Goal: Contribute content: Contribute content

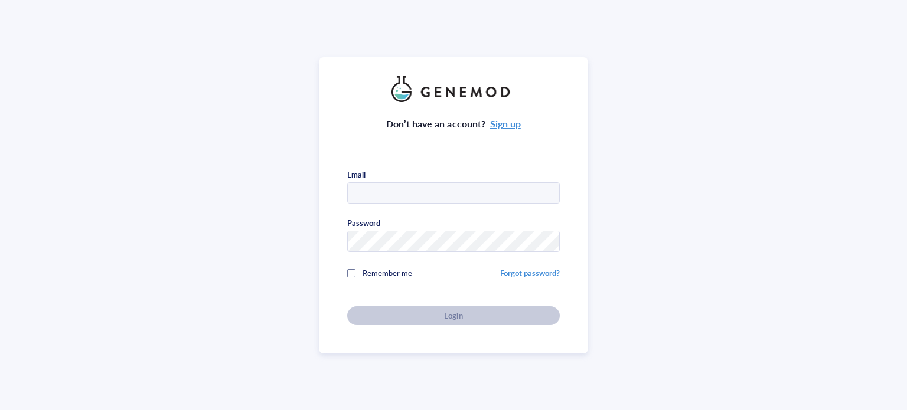
click at [373, 270] on span "Remember me" at bounding box center [387, 272] width 50 height 11
click at [406, 195] on input "text" at bounding box center [453, 193] width 211 height 21
type input "hjahggs@kaist.ac.kr"
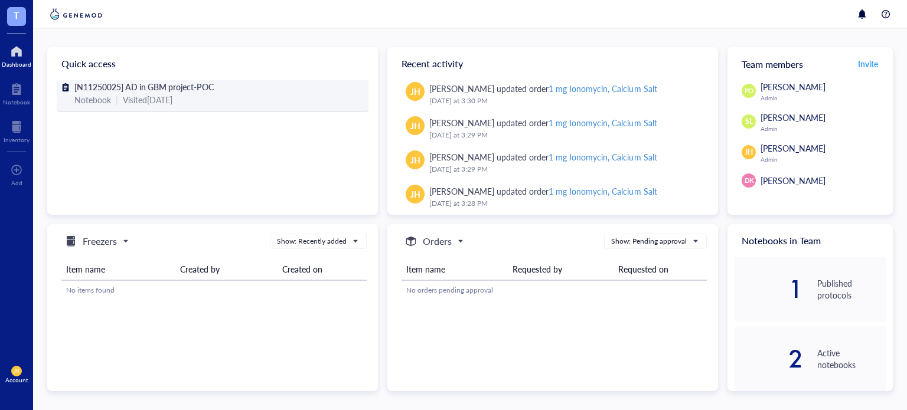
scroll to position [462, 0]
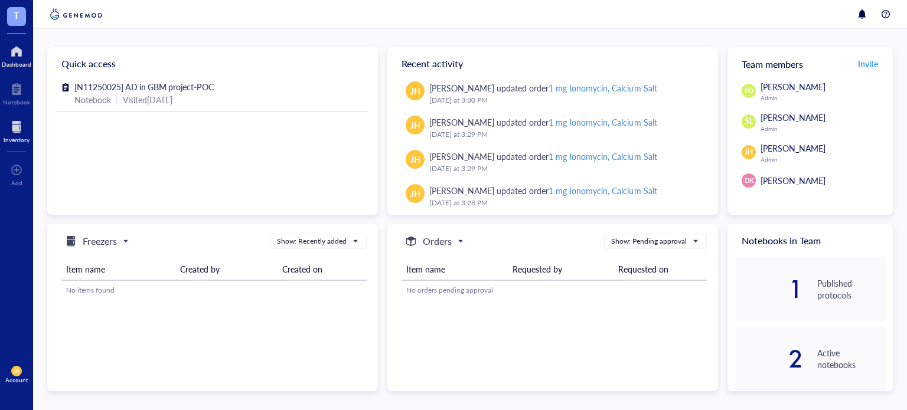
click at [25, 131] on div at bounding box center [17, 126] width 26 height 19
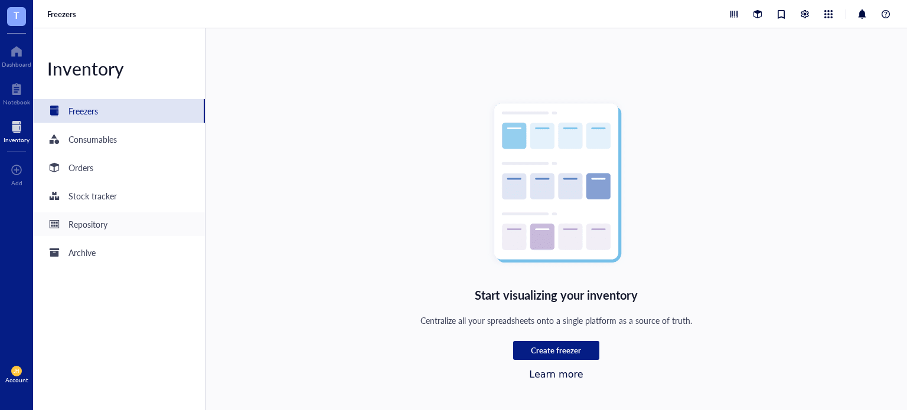
click at [109, 225] on div "Repository" at bounding box center [119, 225] width 172 height 24
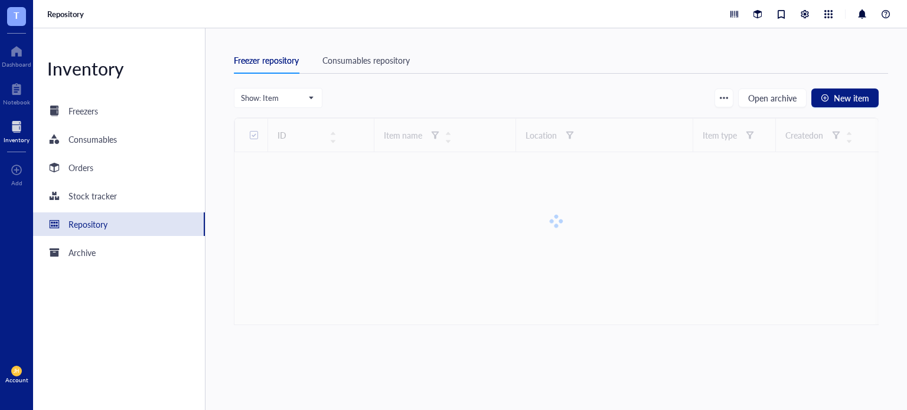
click at [361, 59] on div "Consumables repository" at bounding box center [365, 60] width 87 height 13
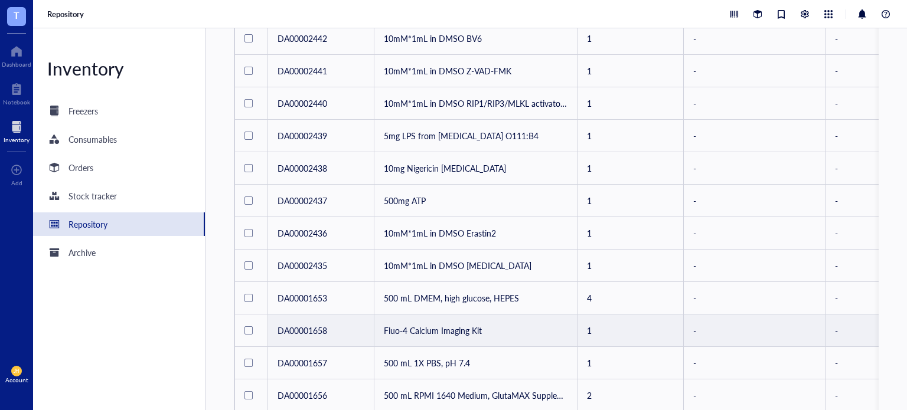
scroll to position [629, 0]
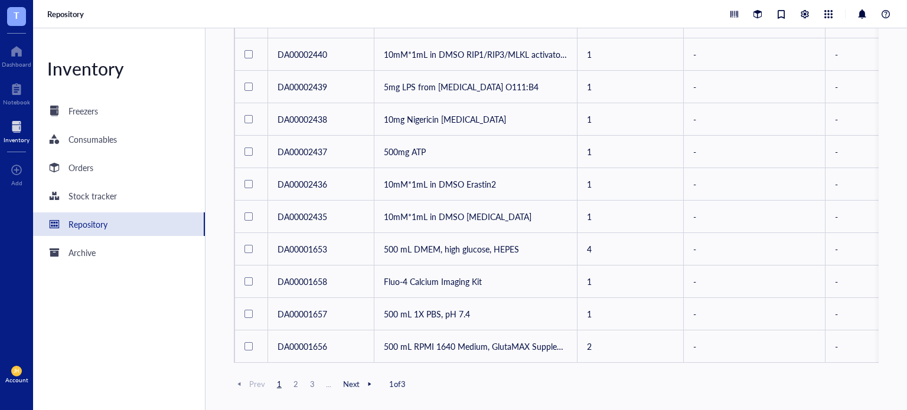
click at [313, 387] on span "3" at bounding box center [312, 384] width 14 height 11
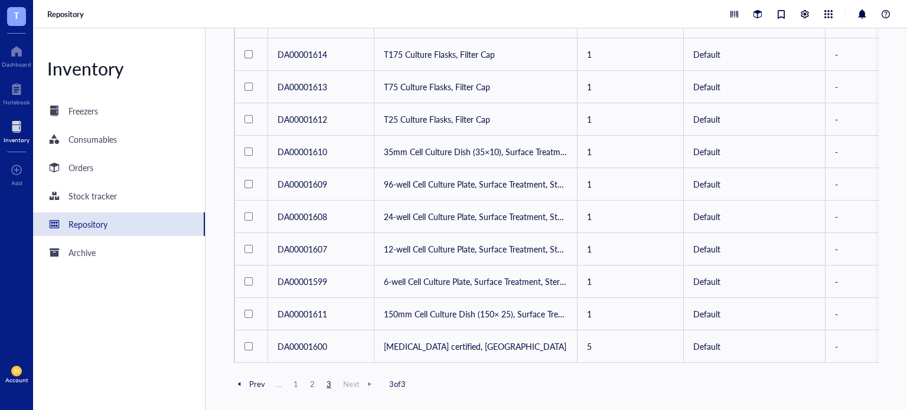
scroll to position [177, 0]
click at [355, 387] on span "Next" at bounding box center [359, 384] width 32 height 11
click at [307, 380] on span "2" at bounding box center [312, 384] width 14 height 11
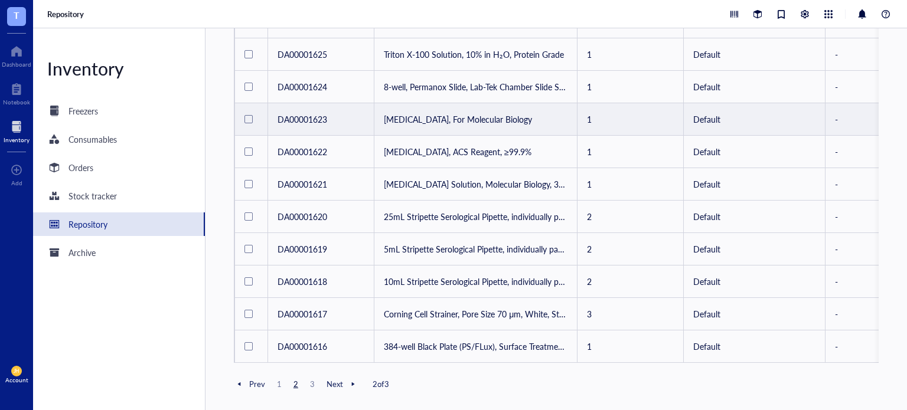
scroll to position [629, 0]
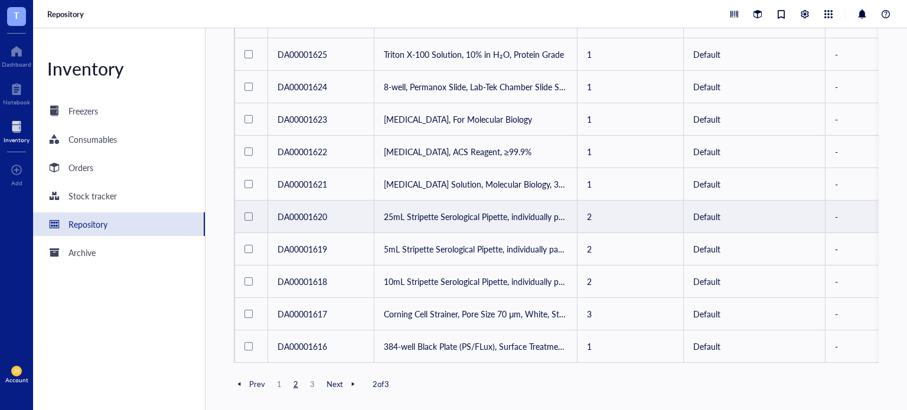
click at [474, 213] on td "25mL Stripette Serological Pipette, individually paper/plastic wrapped" at bounding box center [475, 217] width 203 height 32
click at [489, 214] on td "25mL Stripette Serological Pipette, individually paper/plastic wrapped" at bounding box center [475, 217] width 203 height 32
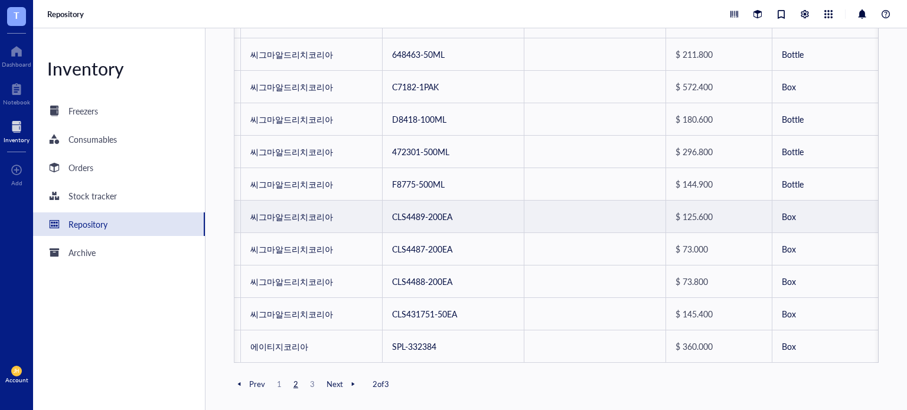
click at [600, 212] on td at bounding box center [595, 217] width 142 height 32
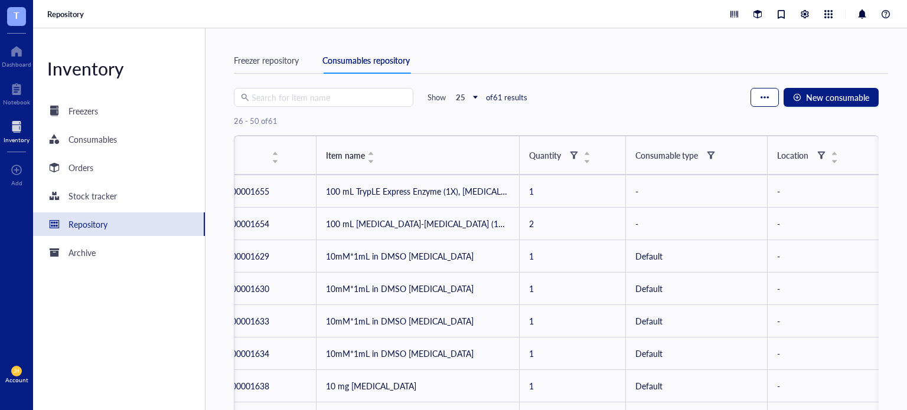
click at [774, 101] on button "button" at bounding box center [764, 97] width 28 height 19
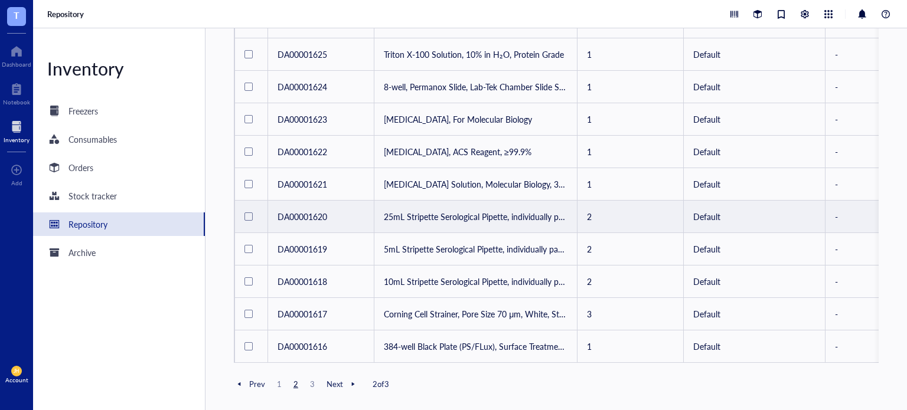
click at [247, 213] on div at bounding box center [248, 217] width 8 height 8
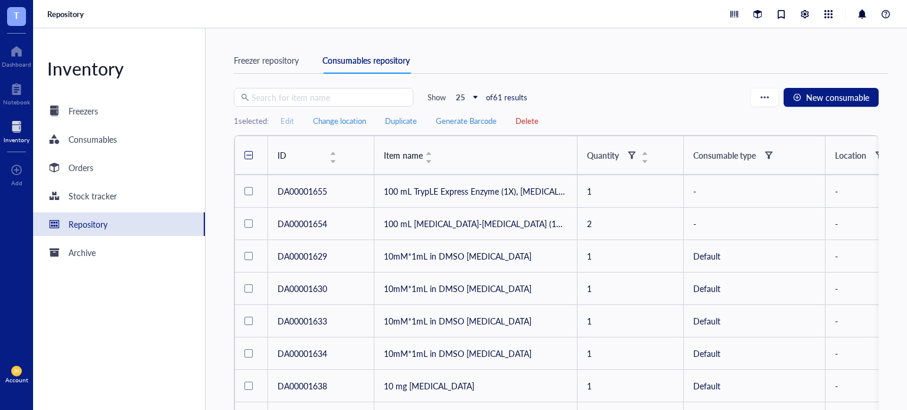
click at [293, 120] on span "Edit" at bounding box center [287, 121] width 14 height 11
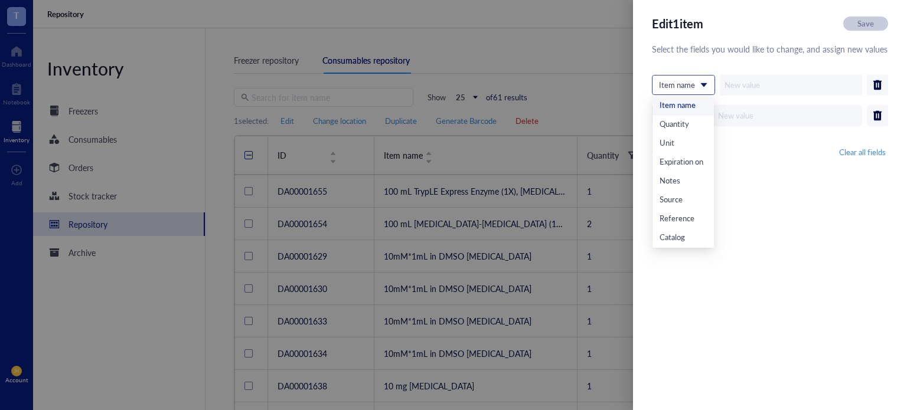
click at [706, 84] on span at bounding box center [683, 85] width 49 height 18
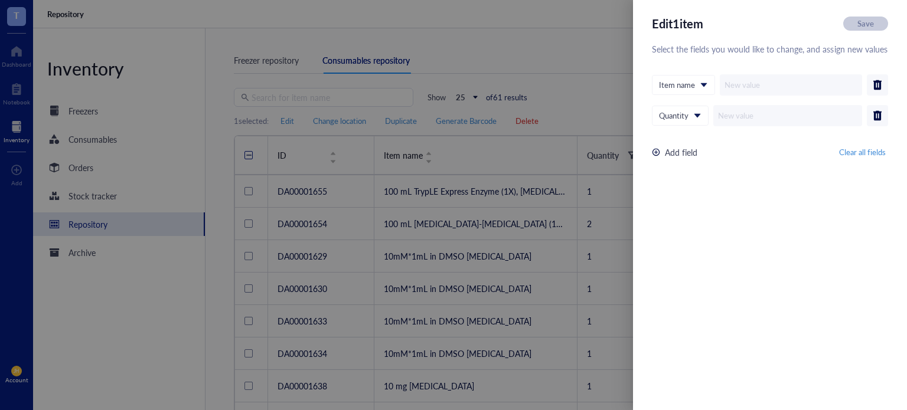
click at [606, 78] on div at bounding box center [453, 205] width 907 height 410
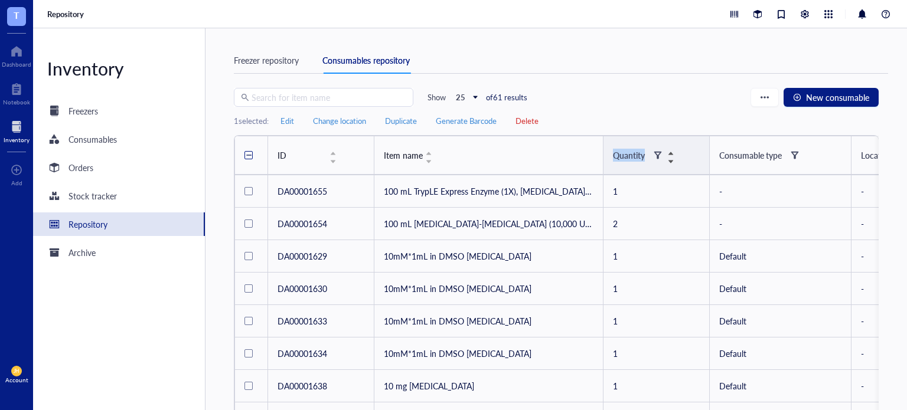
drag, startPoint x: 578, startPoint y: 159, endPoint x: 695, endPoint y: 168, distance: 117.8
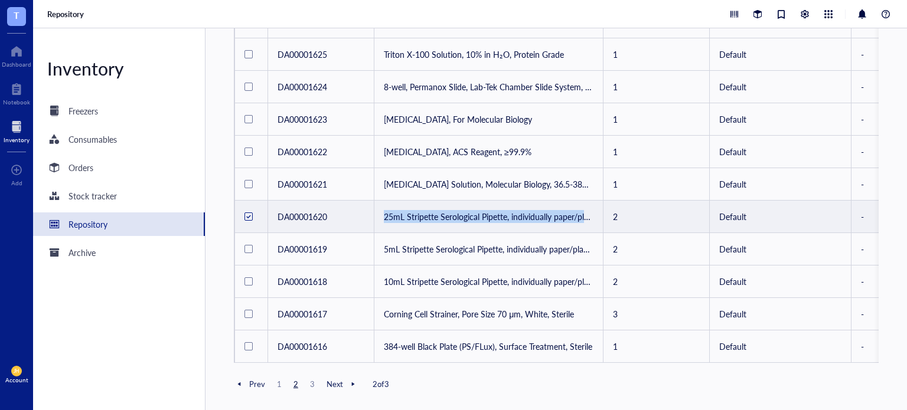
drag, startPoint x: 383, startPoint y: 200, endPoint x: 590, endPoint y: 210, distance: 208.0
click at [590, 210] on td "25mL Stripette Serological Pipette, individually paper/plastic wrapped" at bounding box center [488, 217] width 229 height 32
click at [567, 214] on td "25mL Stripette Serological Pipette, individually paper/plastic wrapped" at bounding box center [488, 217] width 229 height 32
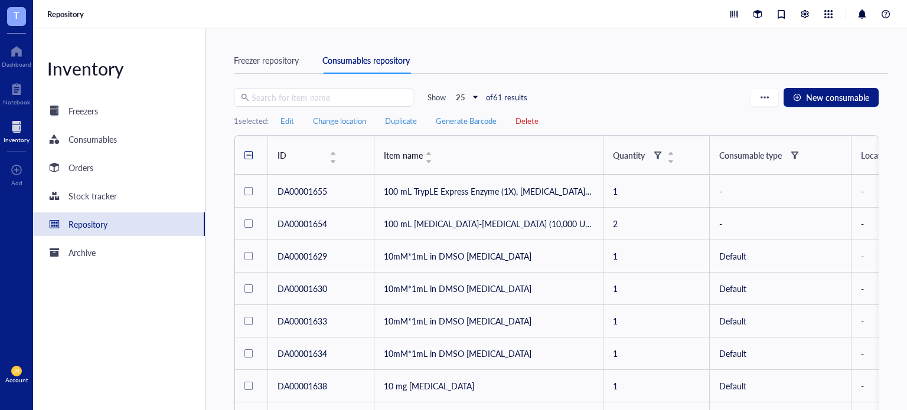
click at [246, 157] on div at bounding box center [248, 154] width 5 height 5
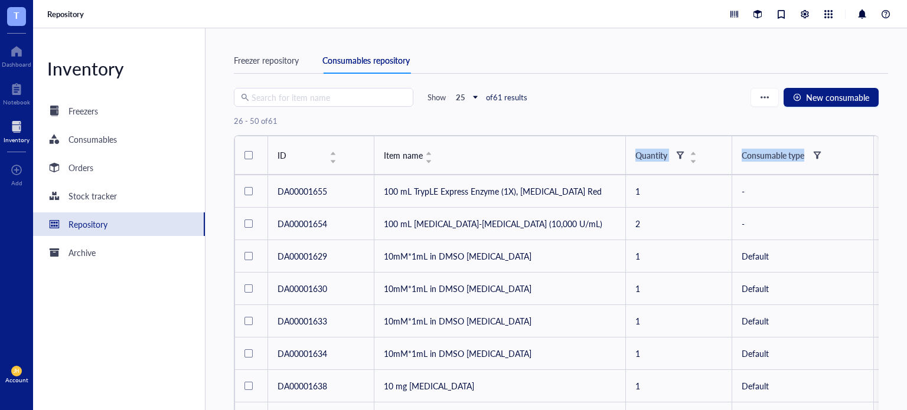
drag, startPoint x: 603, startPoint y: 152, endPoint x: 833, endPoint y: 168, distance: 230.8
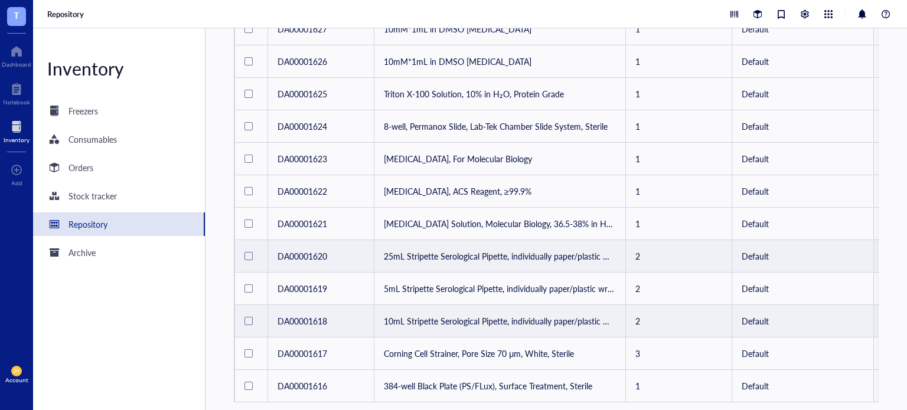
scroll to position [629, 0]
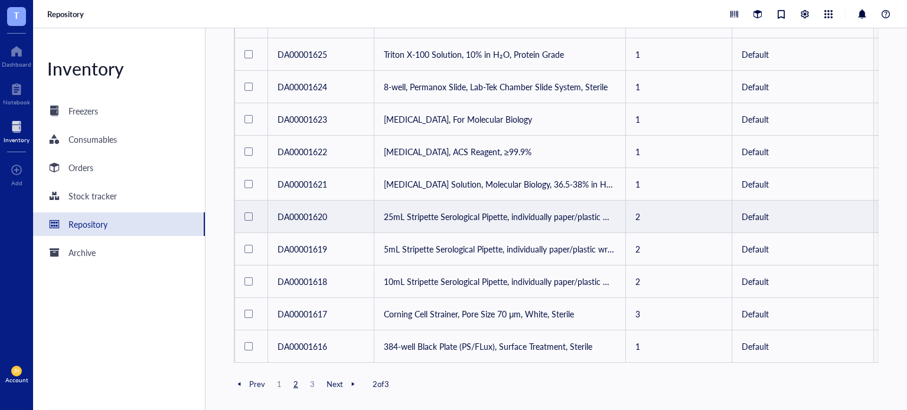
click at [273, 385] on span "1" at bounding box center [279, 384] width 14 height 11
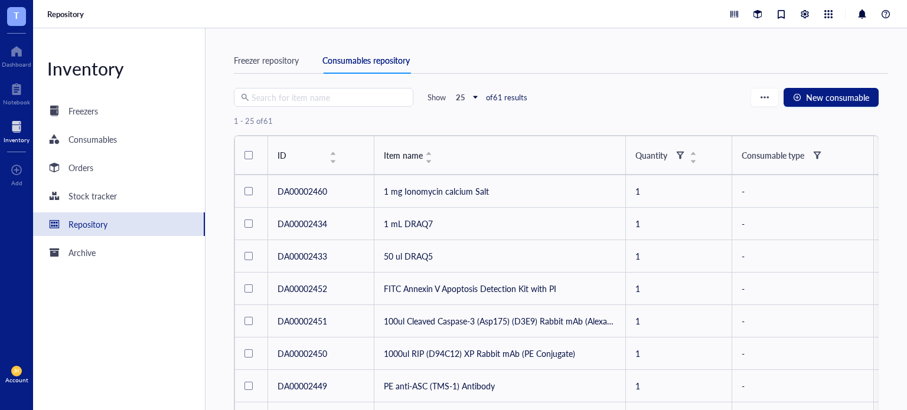
click at [676, 86] on div "Freezer repository Consumables repository" at bounding box center [561, 67] width 654 height 41
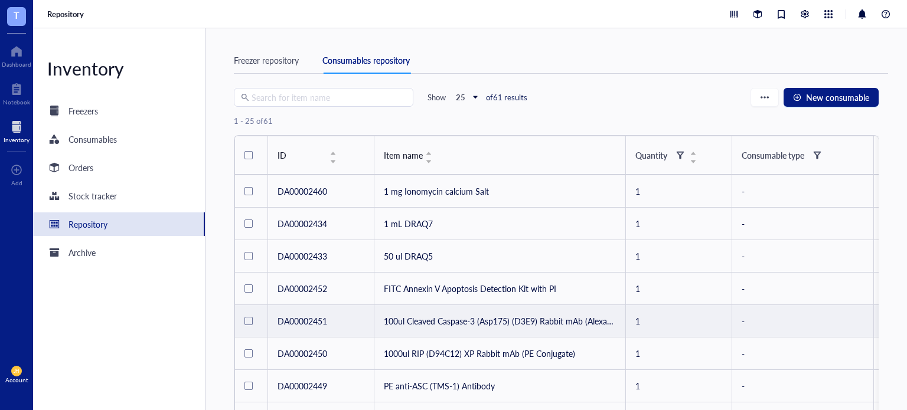
scroll to position [629, 0]
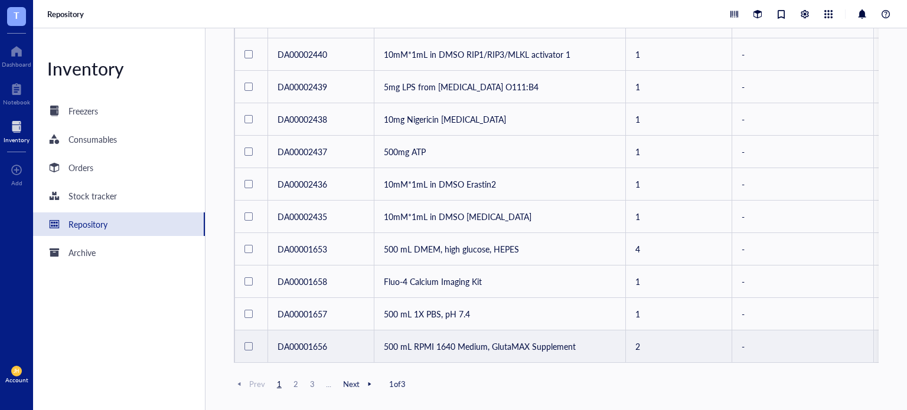
click at [481, 331] on td "500 mL RPMI 1640 Medium, GlutaMAX Supplement" at bounding box center [499, 347] width 251 height 32
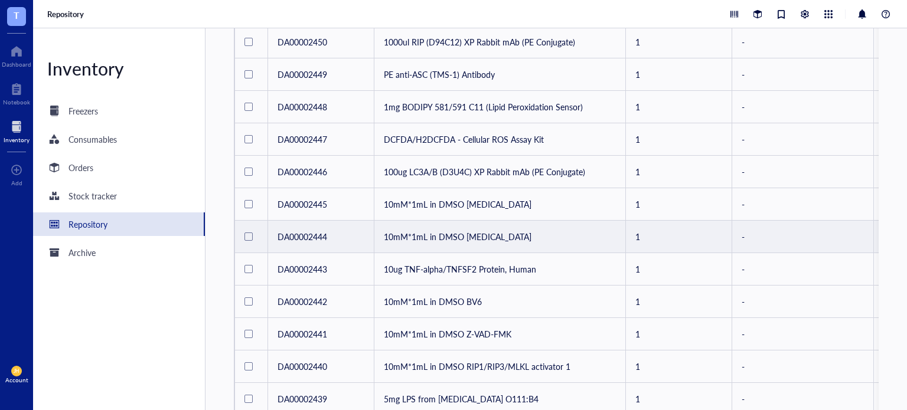
scroll to position [311, 0]
click at [443, 236] on td "10mM*1mL in DMSO [MEDICAL_DATA]" at bounding box center [499, 237] width 251 height 32
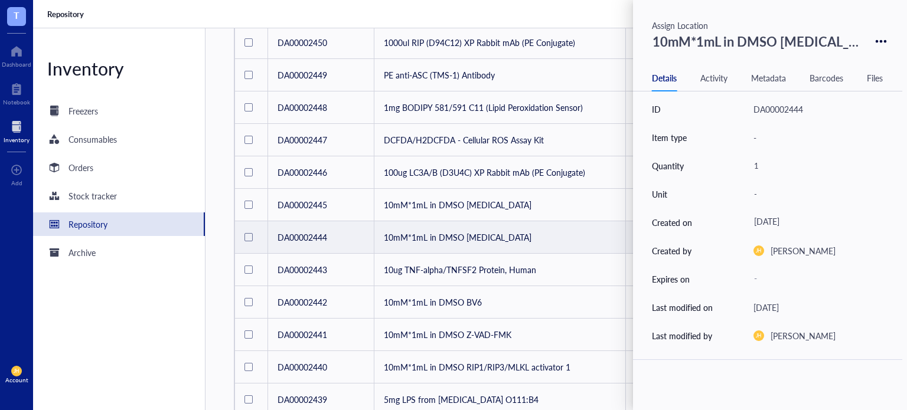
click at [443, 236] on td "10mM*1mL in DMSO [MEDICAL_DATA]" at bounding box center [499, 237] width 251 height 32
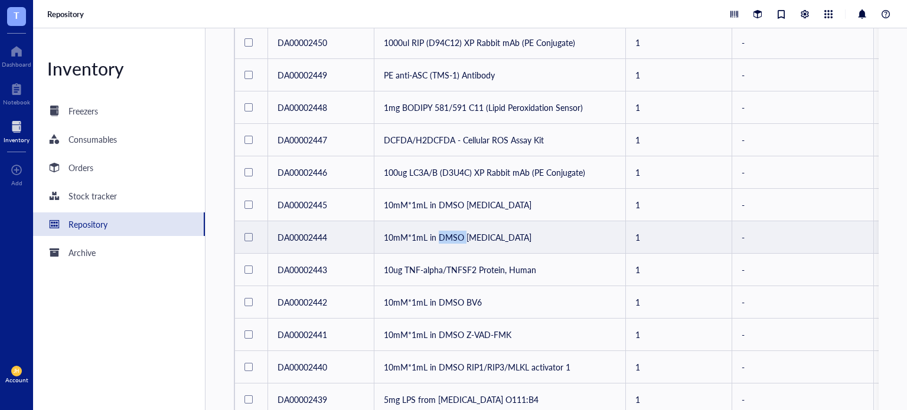
click at [443, 236] on td "10mM*1mL in DMSO [MEDICAL_DATA]" at bounding box center [499, 237] width 251 height 32
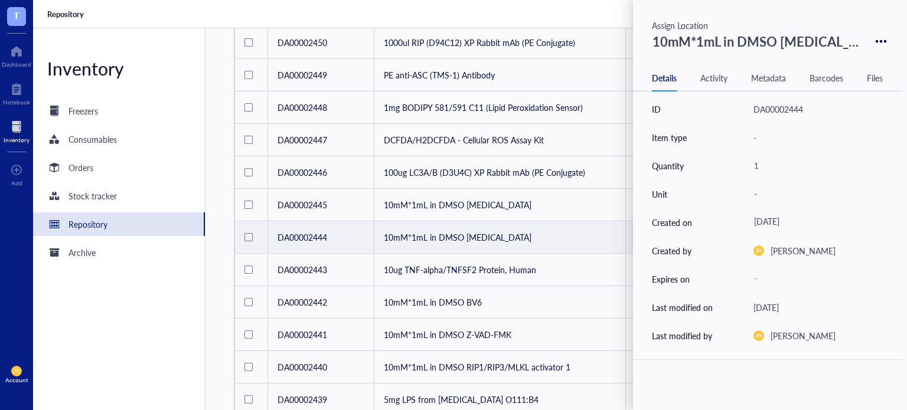
scroll to position [629, 0]
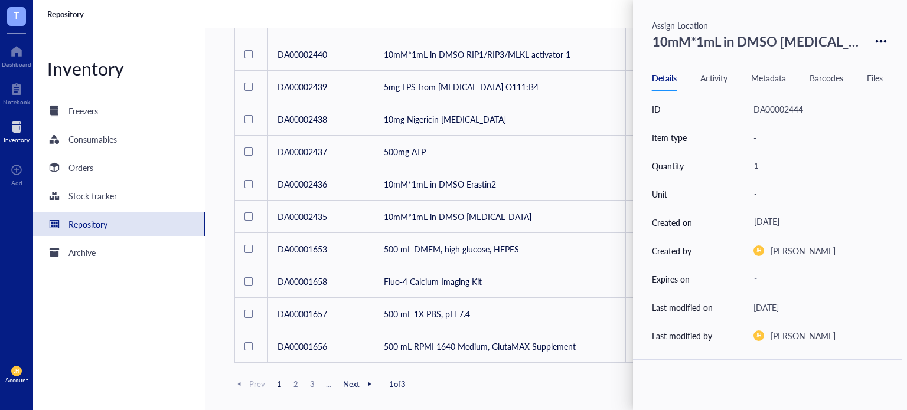
click at [298, 383] on span "2" at bounding box center [296, 384] width 14 height 11
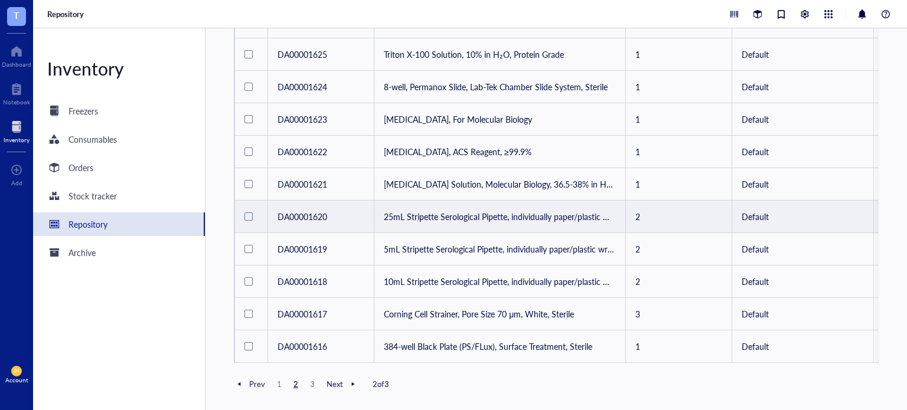
click at [467, 207] on td "25mL Stripette Serological Pipette, individually paper/plastic wrapped" at bounding box center [499, 217] width 251 height 32
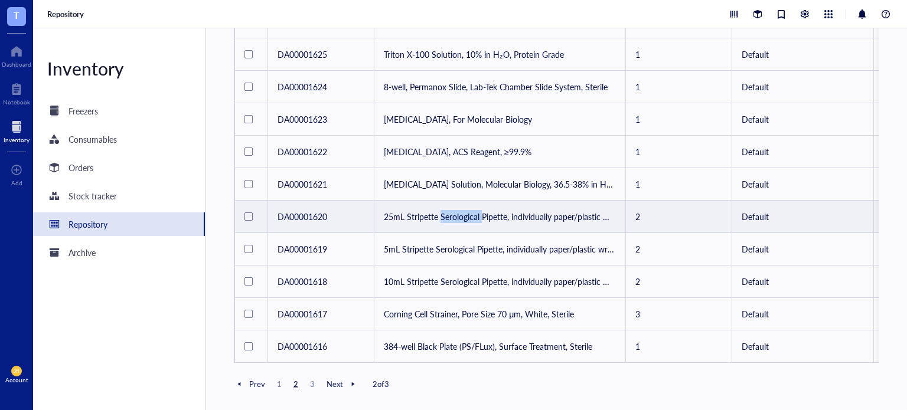
click at [467, 207] on td "25mL Stripette Serological Pipette, individually paper/plastic wrapped" at bounding box center [499, 217] width 251 height 32
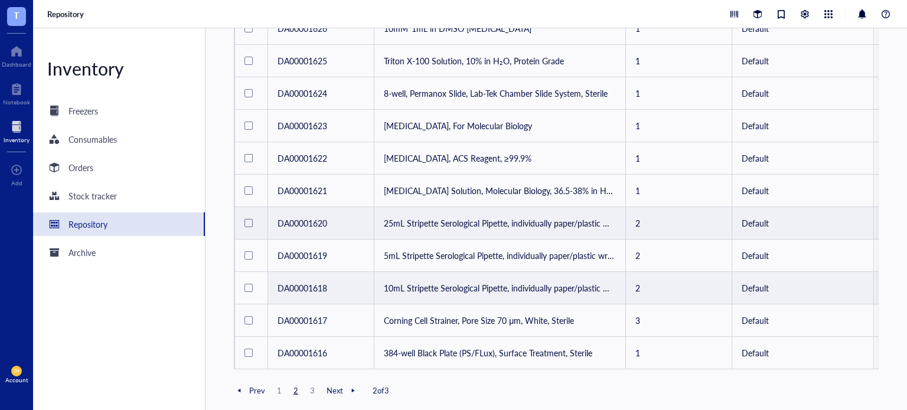
scroll to position [618, 0]
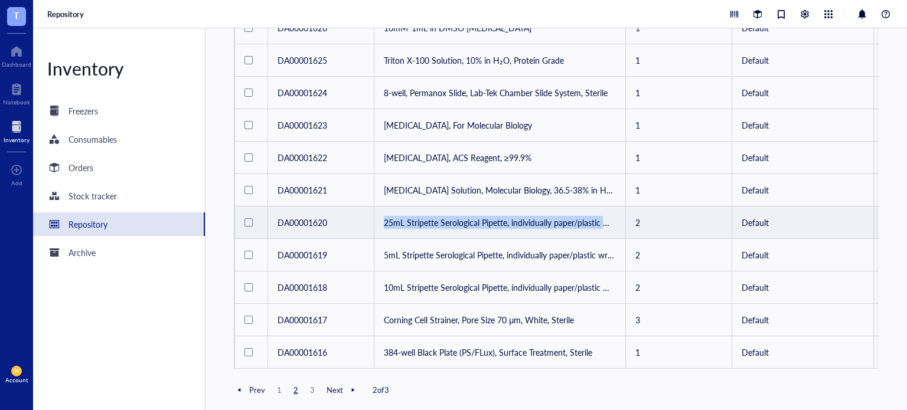
drag, startPoint x: 385, startPoint y: 216, endPoint x: 623, endPoint y: 221, distance: 238.5
click at [623, 221] on td "25mL Stripette Serological Pipette, individually paper/plastic wrapped" at bounding box center [499, 223] width 251 height 32
copy td "25mL Stripette Serological Pipette, individually paper/plastic wrap"
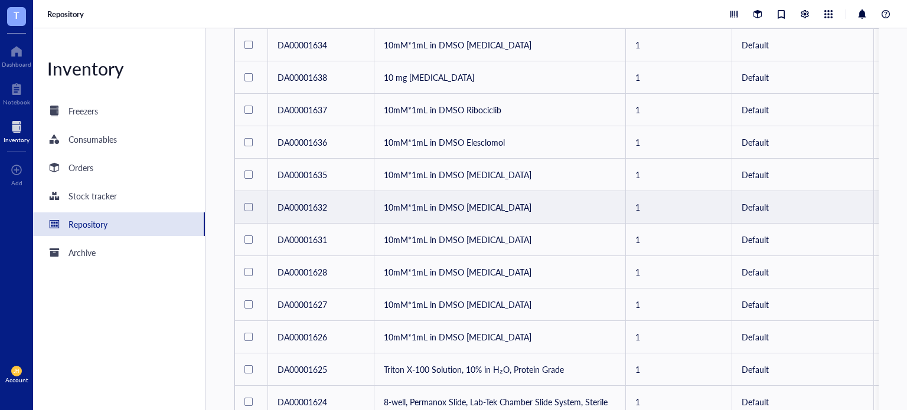
scroll to position [0, 0]
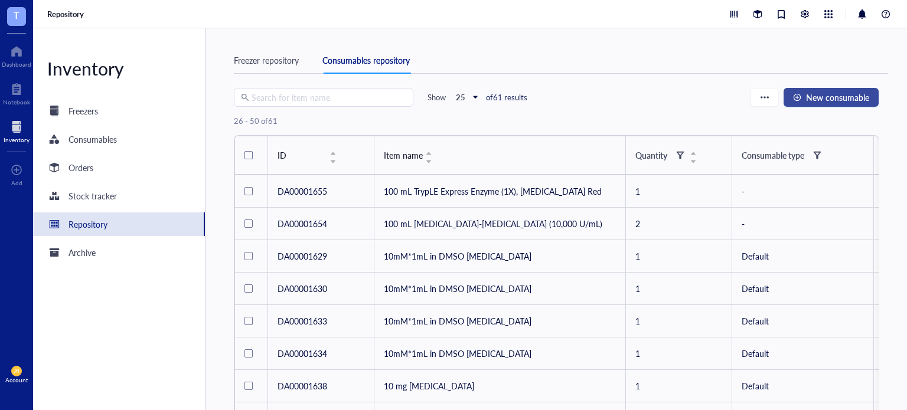
click at [825, 99] on span "New consumable" at bounding box center [837, 97] width 63 height 9
type input "[DATE]"
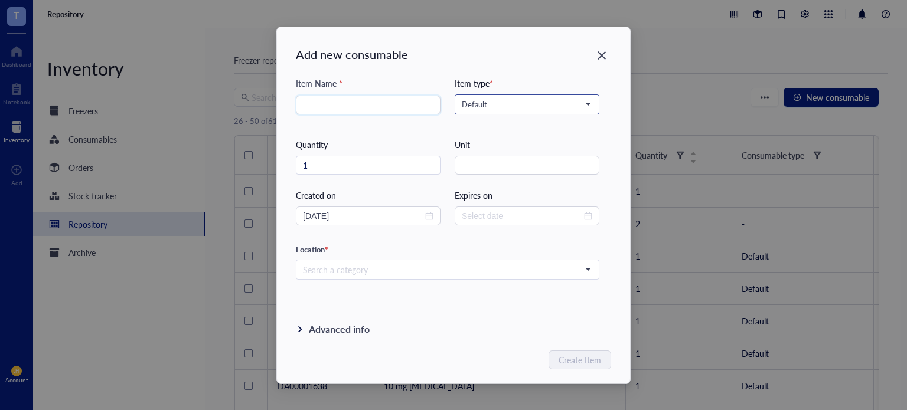
paste input "25mL Stripette Serological Pipette, individually paper/plastic wrap"
type input "25mL Stripette Serological Pipette, individually paper/plastic wrapped"
click at [510, 108] on span "Default" at bounding box center [526, 104] width 128 height 11
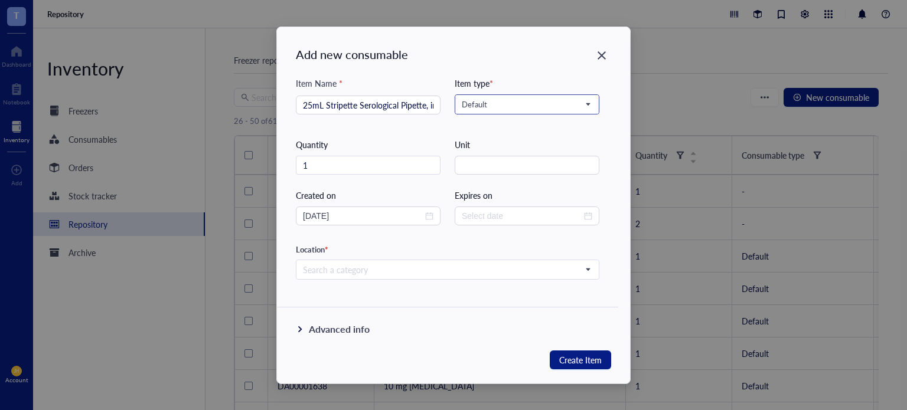
click at [510, 108] on span "Default" at bounding box center [526, 104] width 128 height 11
click at [383, 168] on input "1" at bounding box center [367, 165] width 143 height 18
type input "2"
click at [311, 104] on input "25mL Stripette Serological Pipette, individually paper/plastic wrapped" at bounding box center [368, 105] width 130 height 18
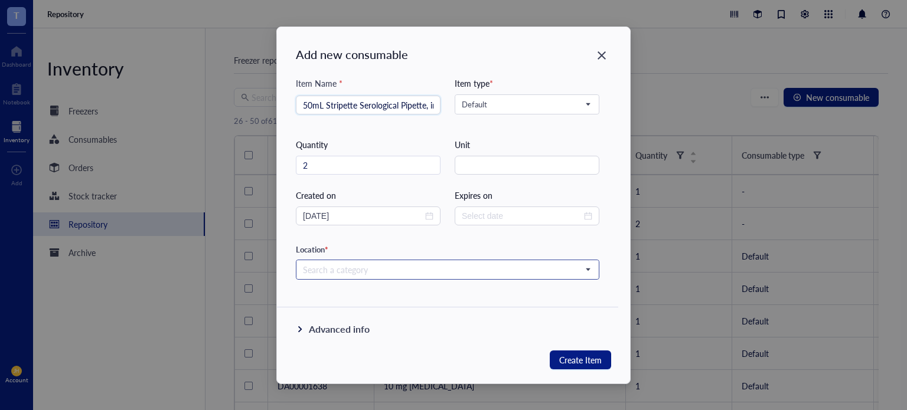
type input "50mL Stripette Serological Pipette, individually paper/plastic wrapped"
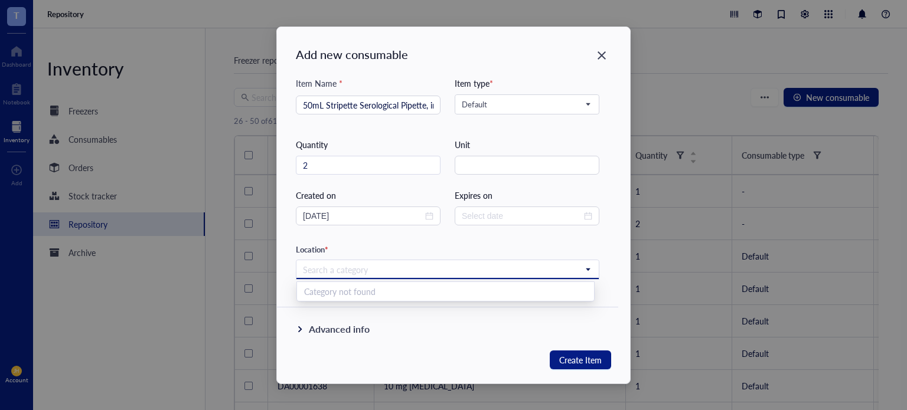
click at [510, 271] on input "search" at bounding box center [442, 270] width 279 height 18
click at [560, 355] on span "Create Item" at bounding box center [580, 360] width 43 height 14
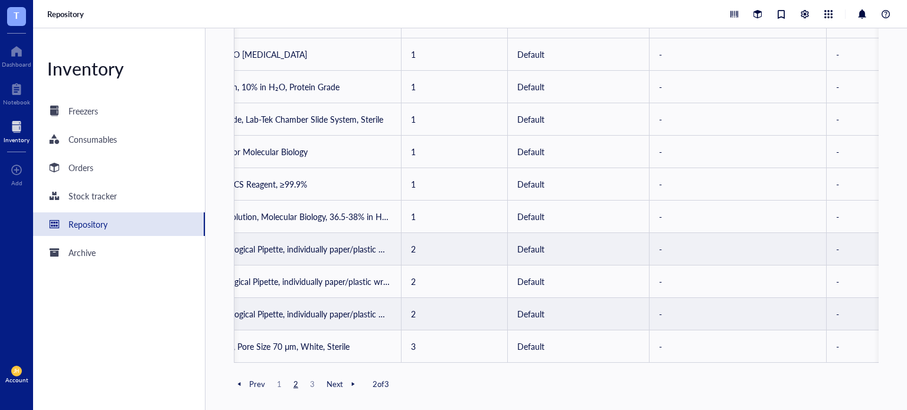
scroll to position [0, 730]
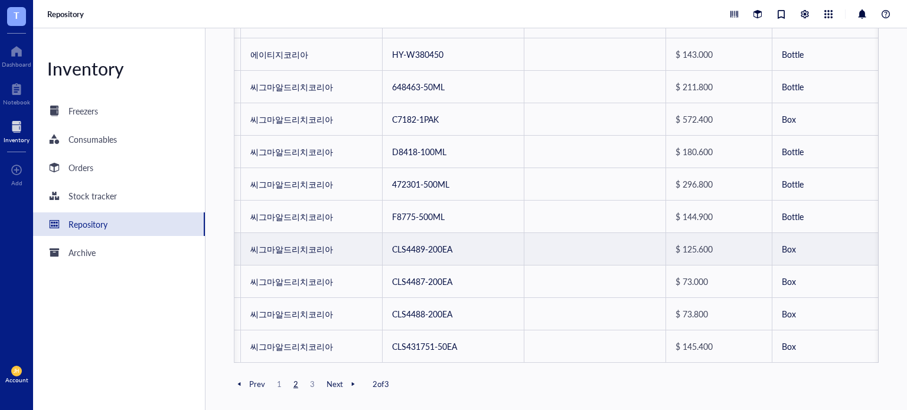
click at [280, 382] on span "1" at bounding box center [279, 384] width 14 height 11
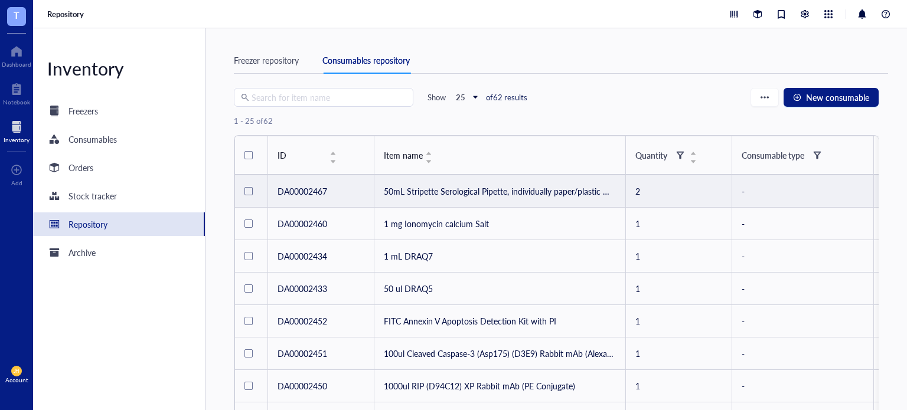
click at [430, 195] on td "50mL Stripette Serological Pipette, individually paper/plastic wrapped" at bounding box center [499, 191] width 251 height 32
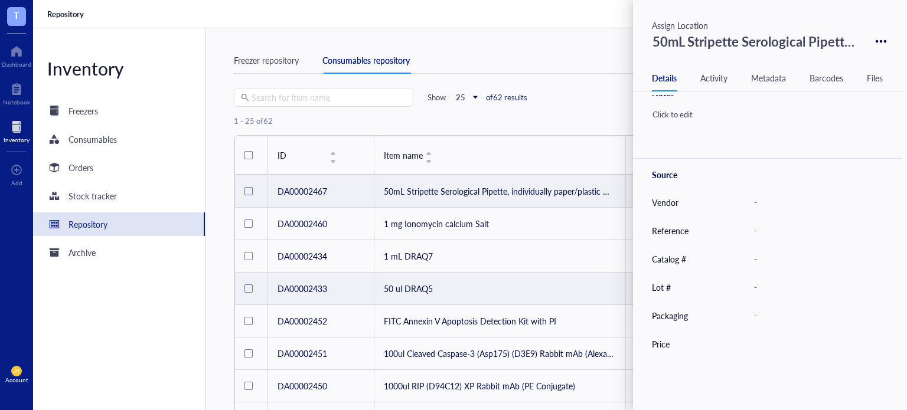
click at [542, 274] on td "50 ul DRAQ5" at bounding box center [499, 289] width 251 height 32
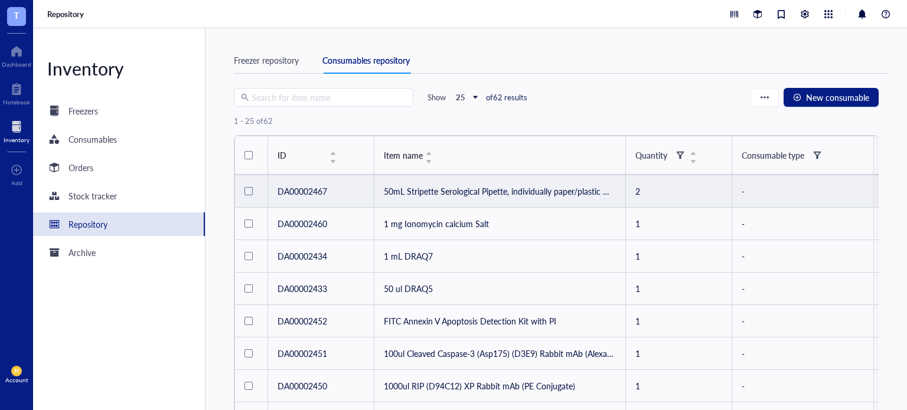
click at [470, 187] on td "50mL Stripette Serological Pipette, individually paper/plastic wrapped" at bounding box center [499, 191] width 251 height 32
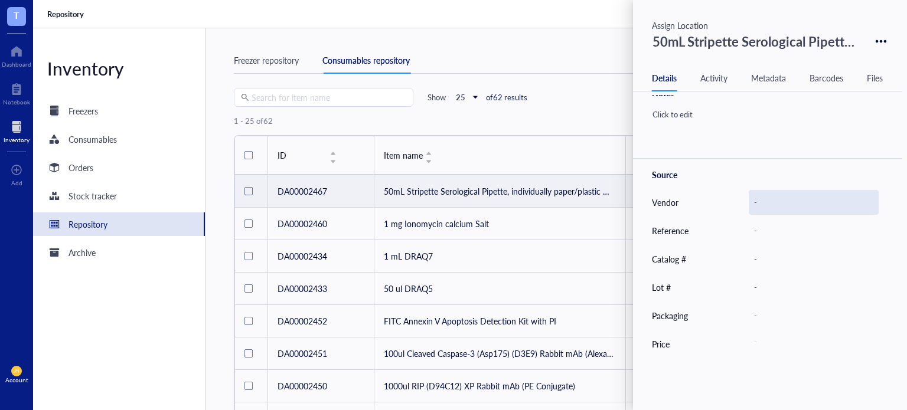
click at [759, 198] on div "-" at bounding box center [814, 202] width 130 height 25
type input "Sigma-[PERSON_NAME]"
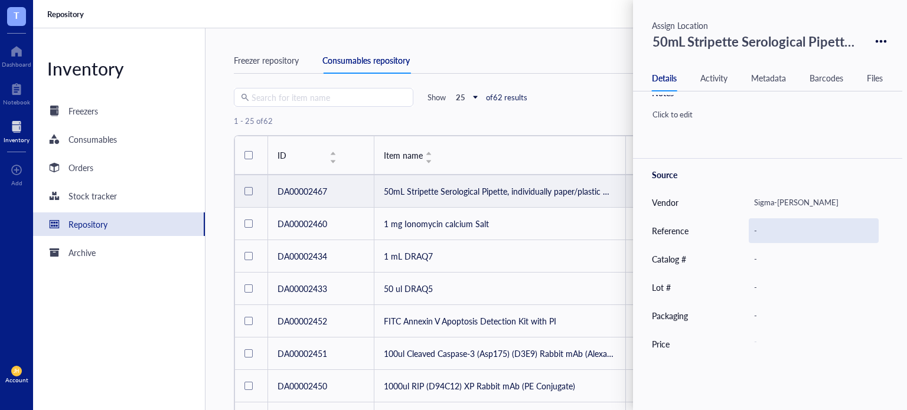
click at [791, 233] on div "-" at bounding box center [814, 230] width 130 height 25
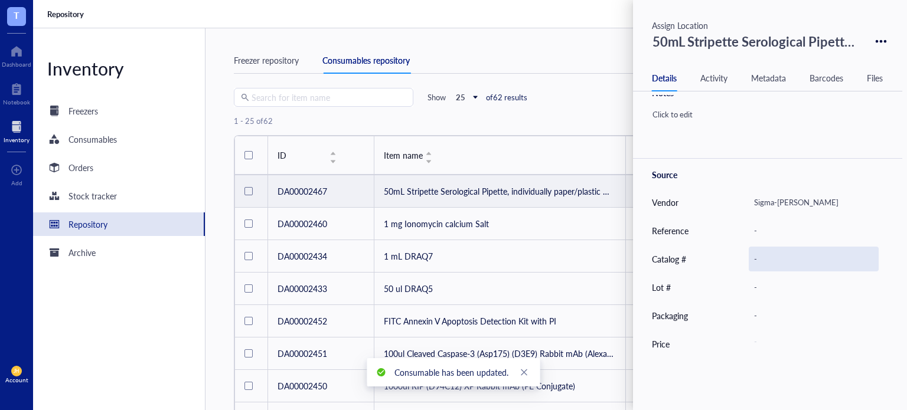
click at [796, 266] on div "-" at bounding box center [814, 259] width 130 height 25
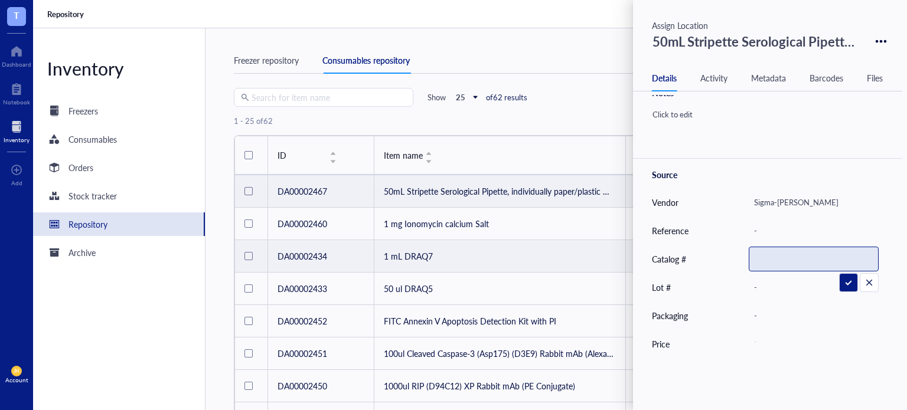
paste input "CLS4490-100EA"
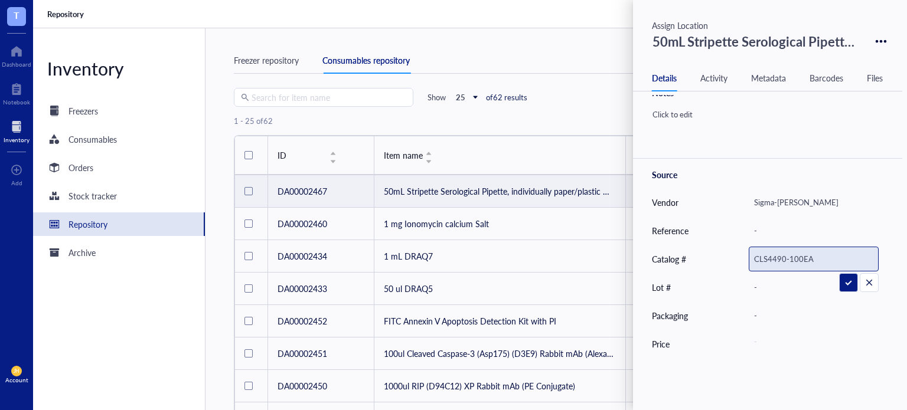
type input "CLS4490-100EA"
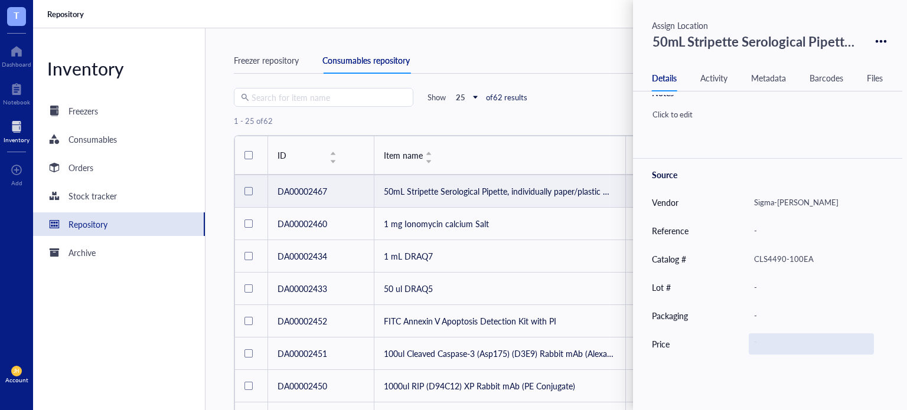
click at [790, 347] on div "-" at bounding box center [811, 344] width 125 height 21
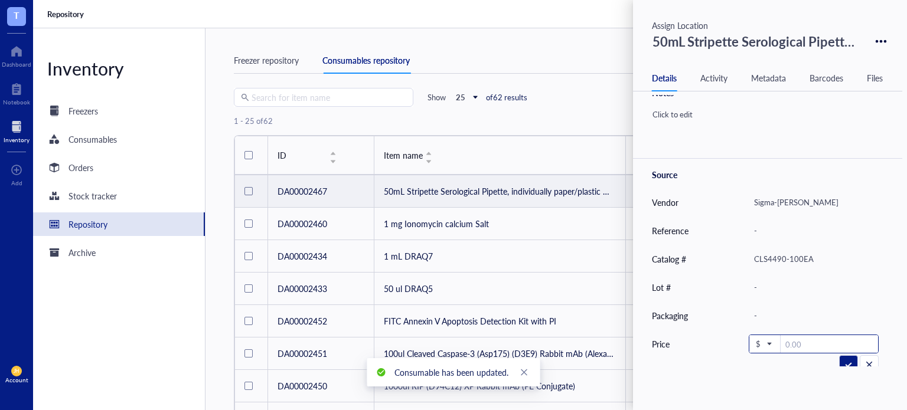
click at [790, 347] on input "number" at bounding box center [828, 344] width 97 height 19
click at [763, 347] on span "$" at bounding box center [763, 344] width 15 height 11
type input "133371"
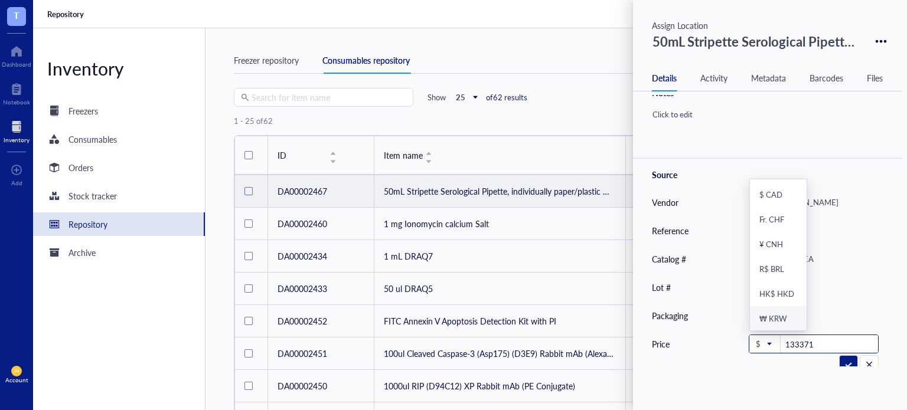
click at [782, 325] on div "₩ KRW" at bounding box center [778, 318] width 57 height 25
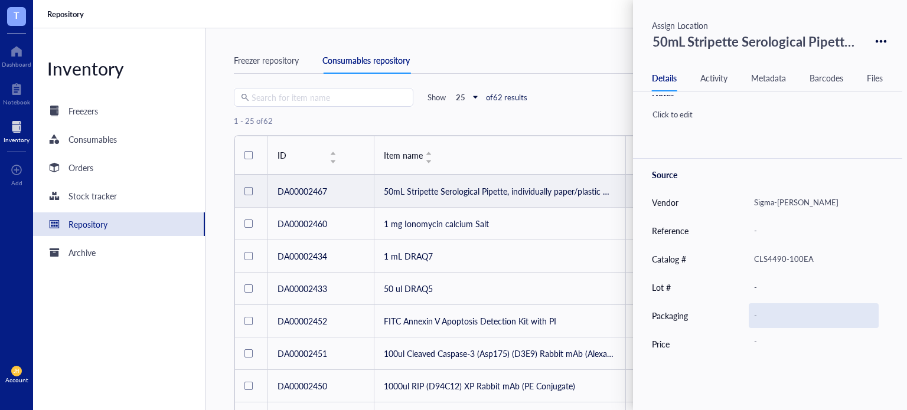
click at [776, 318] on div "-" at bounding box center [814, 315] width 130 height 25
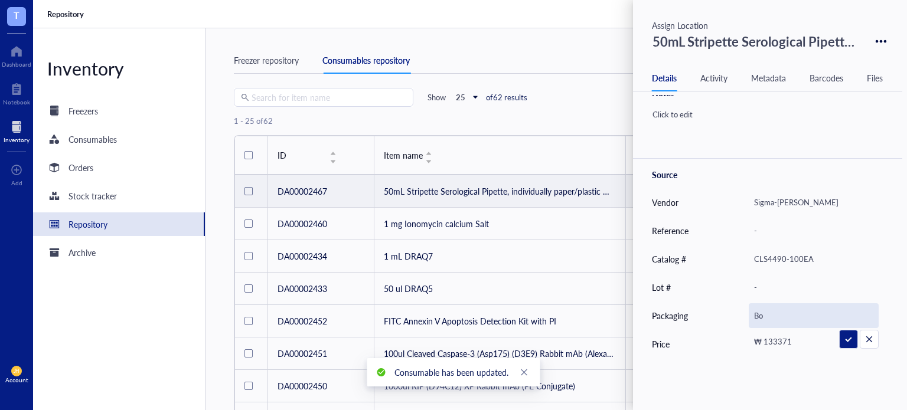
type input "Box"
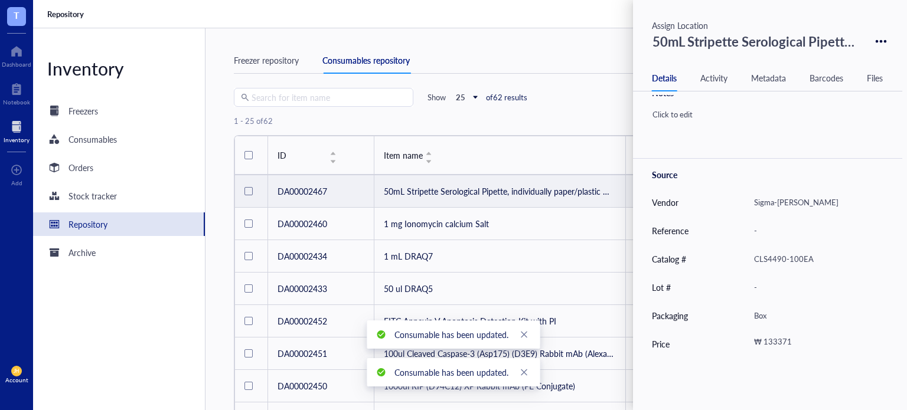
click at [588, 115] on div "1 - 25 of 62" at bounding box center [556, 121] width 645 height 28
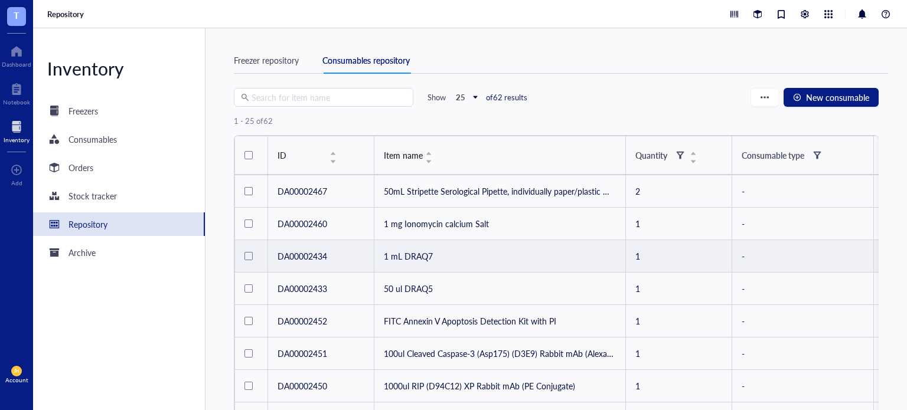
click at [430, 254] on td "1 mL DRAQ7" at bounding box center [499, 256] width 251 height 32
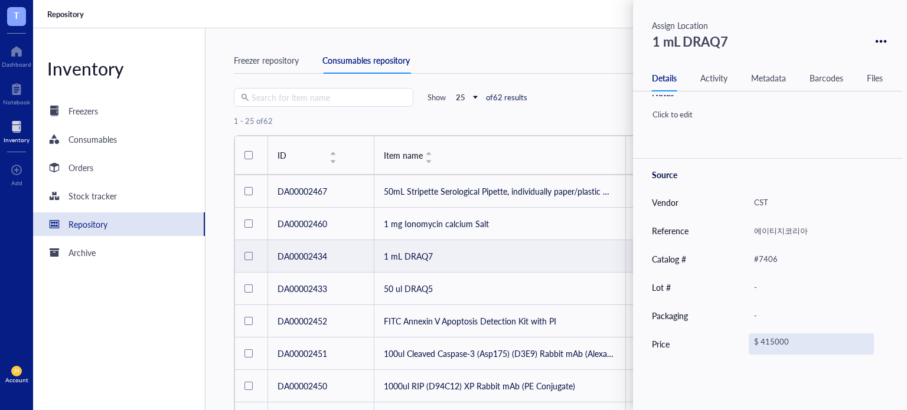
click at [753, 337] on div "$ 415000" at bounding box center [811, 344] width 125 height 21
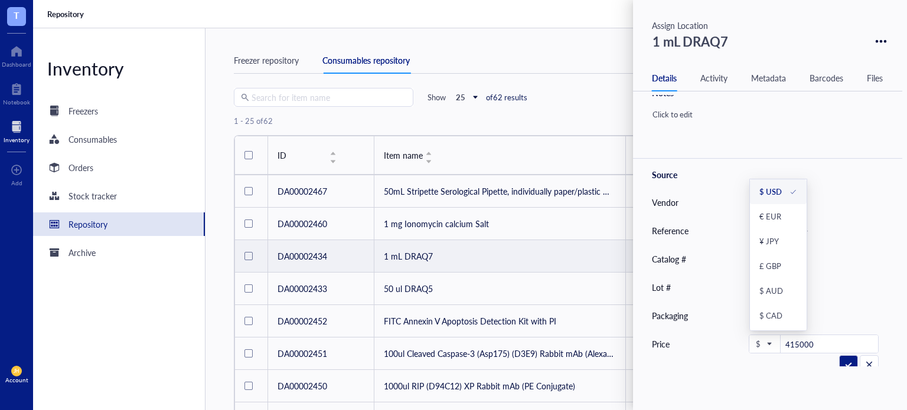
click at [753, 337] on div "$" at bounding box center [764, 344] width 31 height 19
click at [563, 126] on div "1 - 25 of 62" at bounding box center [556, 121] width 645 height 28
click at [453, 120] on div "1 - 25 of 62" at bounding box center [556, 121] width 645 height 28
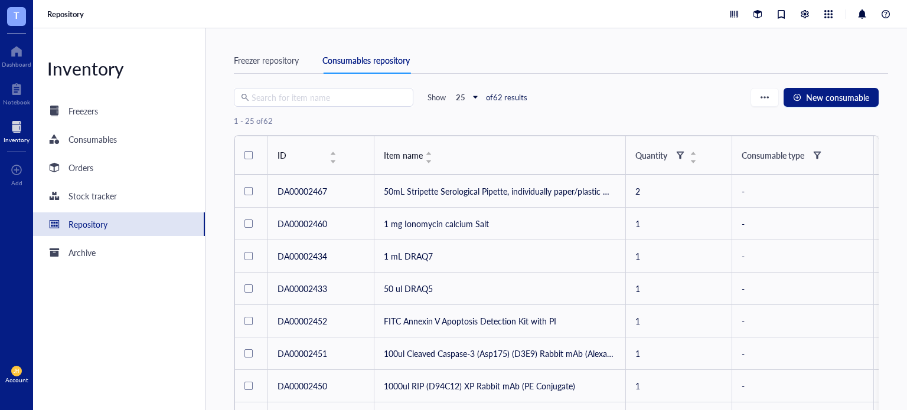
click at [244, 155] on div at bounding box center [248, 155] width 8 height 8
click at [288, 122] on span "Edit" at bounding box center [292, 121] width 14 height 11
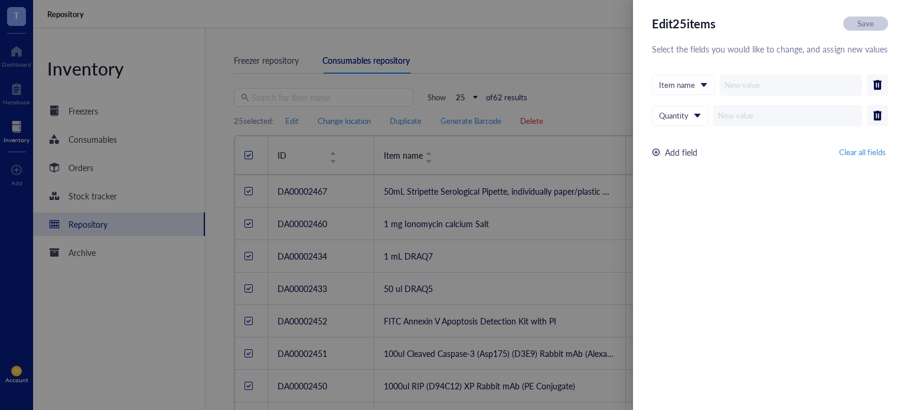
click at [680, 148] on div "Add field" at bounding box center [681, 152] width 32 height 13
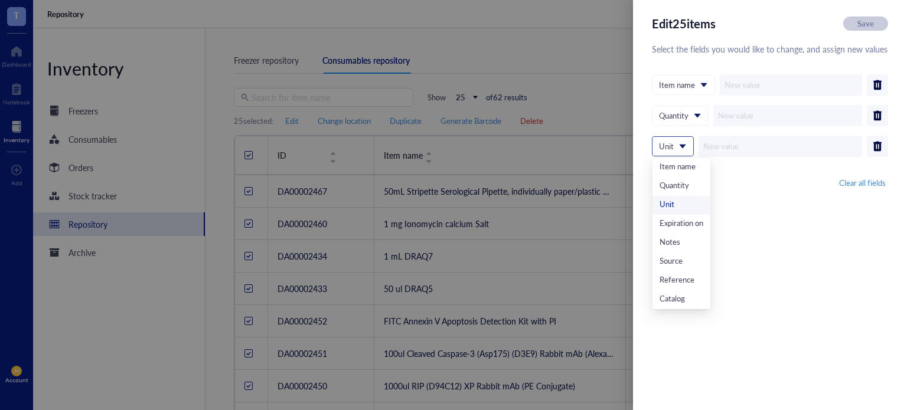
click at [680, 148] on span "Unit" at bounding box center [671, 146] width 25 height 11
click at [689, 251] on div "Packaging" at bounding box center [681, 243] width 58 height 19
click at [689, 251] on div "Edit 25 item s Save Select the fields you would like to change, and assign new …" at bounding box center [770, 205] width 274 height 410
click at [679, 153] on input "search" at bounding box center [677, 147] width 36 height 18
click at [684, 266] on div "Price" at bounding box center [681, 262] width 45 height 13
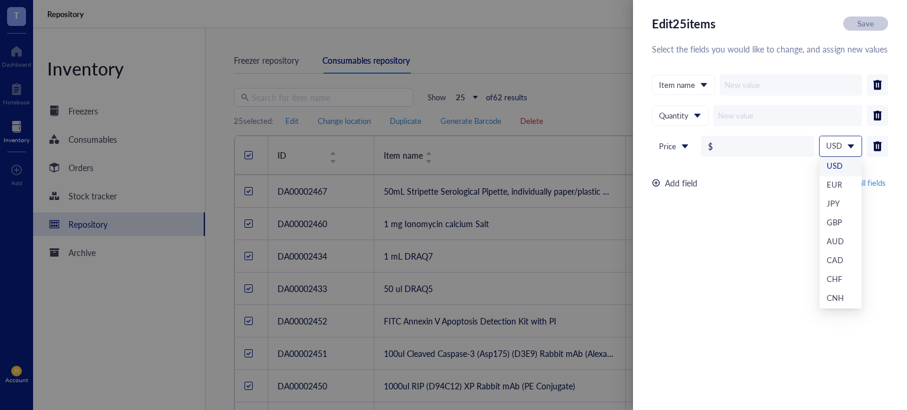
click at [830, 146] on span "USD" at bounding box center [839, 145] width 27 height 11
click at [839, 301] on div "KRW" at bounding box center [840, 299] width 28 height 13
click at [751, 249] on div "Edit 25 item s Save Select the fields you would like to change, and assign new …" at bounding box center [770, 205] width 274 height 410
click at [872, 27] on div "Edit 25 item s Save" at bounding box center [770, 23] width 236 height 19
click at [558, 52] on div at bounding box center [453, 205] width 907 height 410
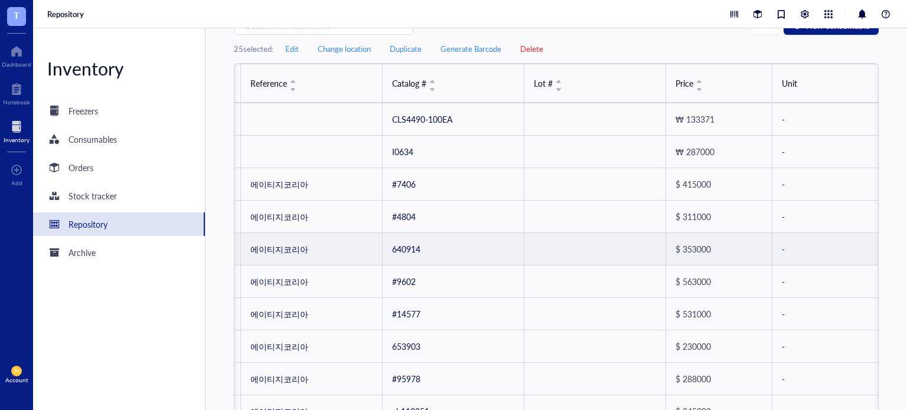
click at [800, 250] on td "-" at bounding box center [825, 249] width 106 height 32
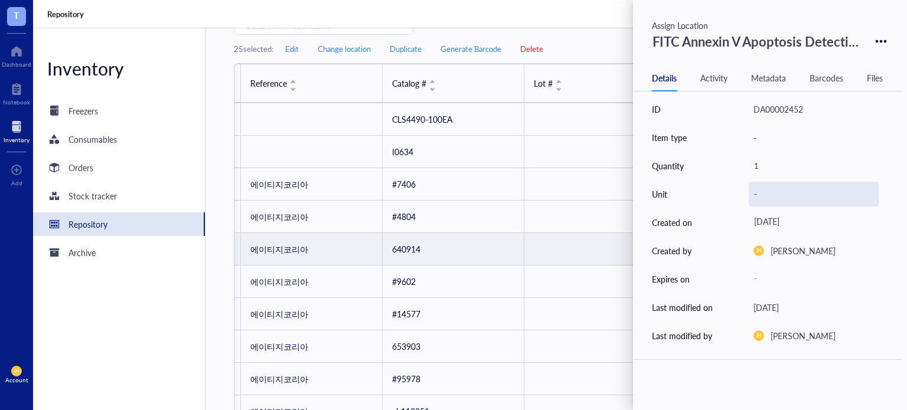
click at [758, 193] on div "-" at bounding box center [814, 194] width 130 height 25
type input "Kit"
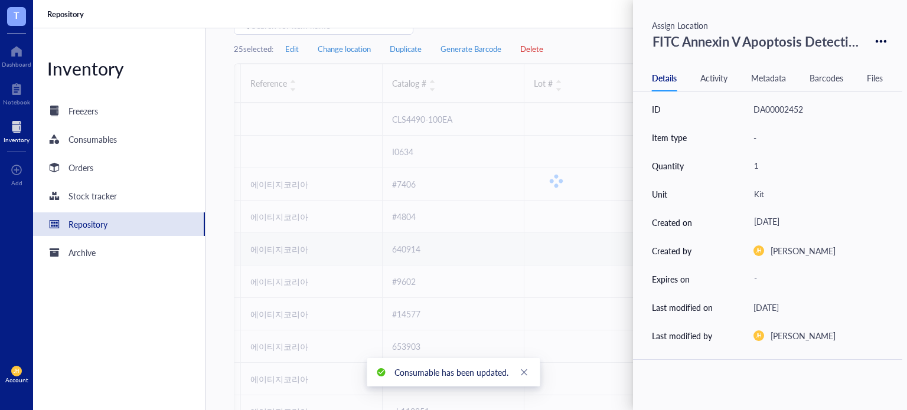
click at [557, 136] on td at bounding box center [595, 119] width 142 height 32
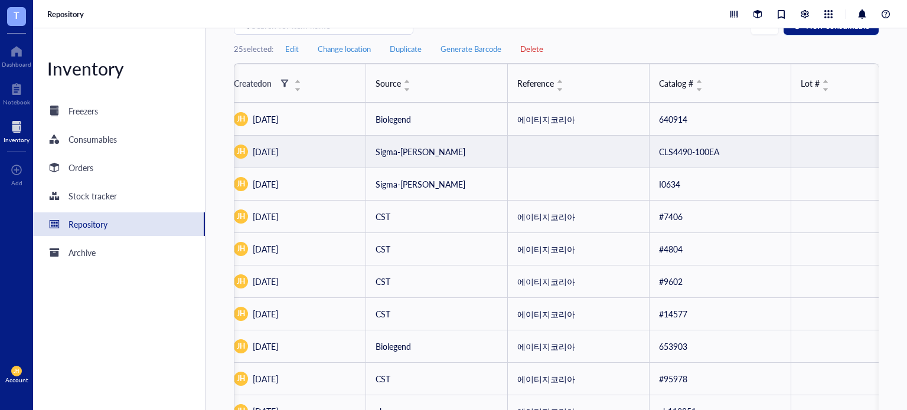
click at [460, 158] on td "Sigma-[PERSON_NAME]" at bounding box center [436, 152] width 142 height 32
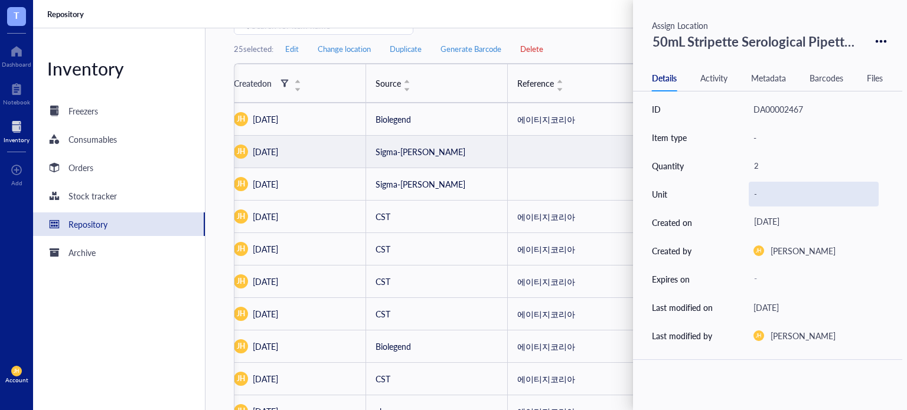
click at [772, 195] on div "-" at bounding box center [814, 194] width 130 height 25
type input "Box"
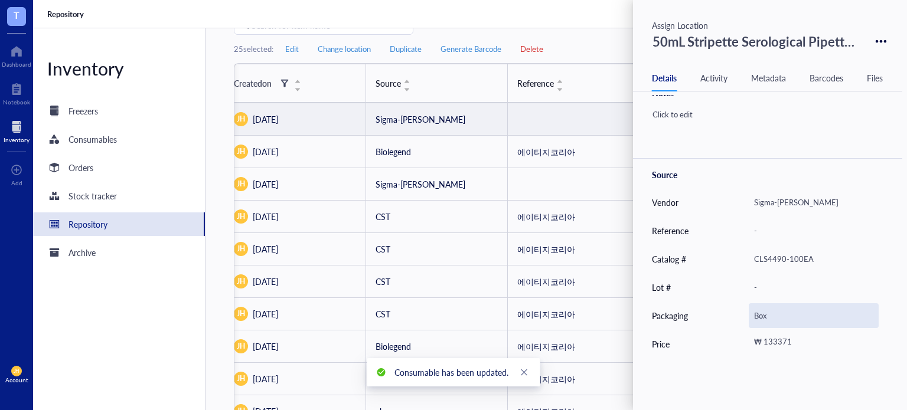
click at [774, 319] on div "Box" at bounding box center [814, 315] width 130 height 25
type input "B"
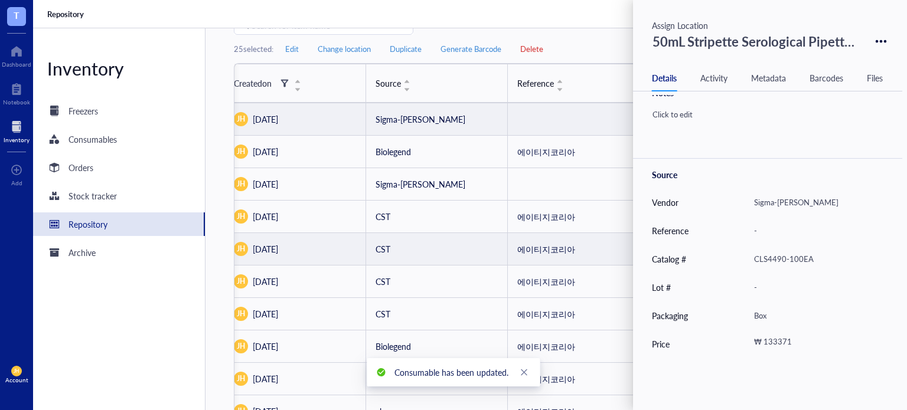
click at [491, 233] on td "CST" at bounding box center [436, 249] width 142 height 32
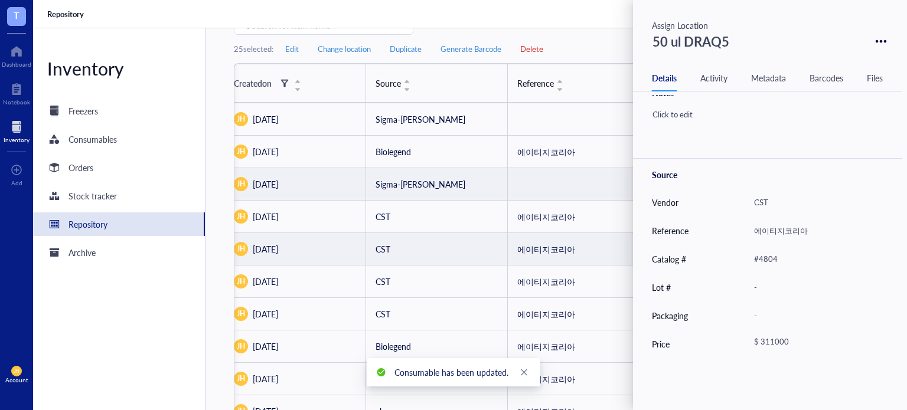
click at [615, 192] on td at bounding box center [578, 184] width 142 height 32
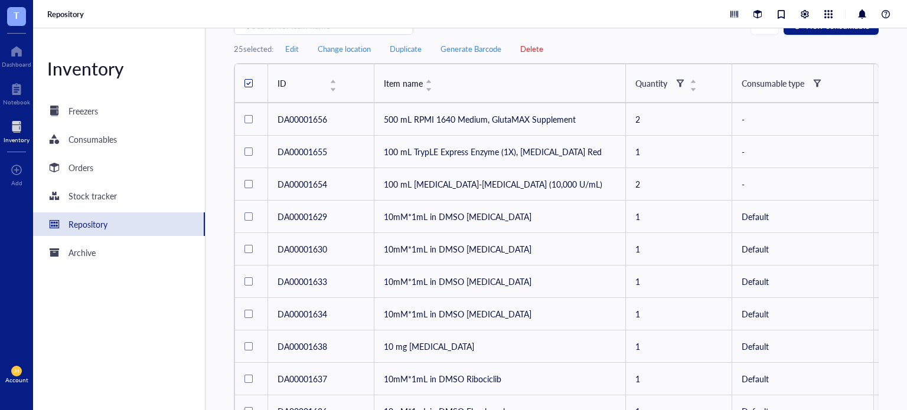
click at [246, 80] on div at bounding box center [248, 82] width 5 height 5
